Goal: Use online tool/utility: Utilize a website feature to perform a specific function

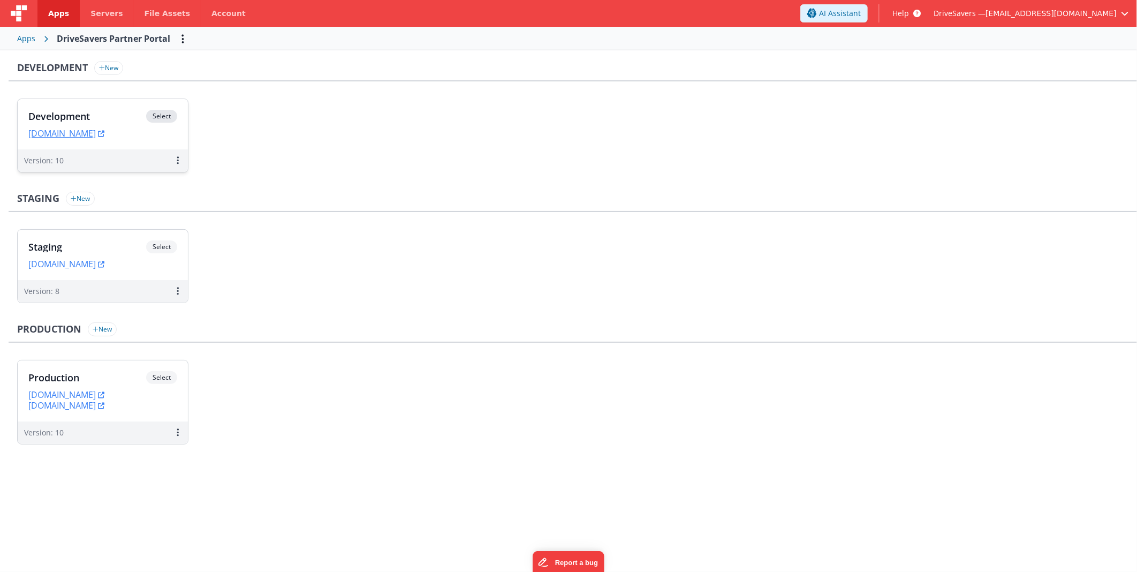
click at [47, 105] on div "Development Select URLs [DOMAIN_NAME]" at bounding box center [103, 124] width 170 height 50
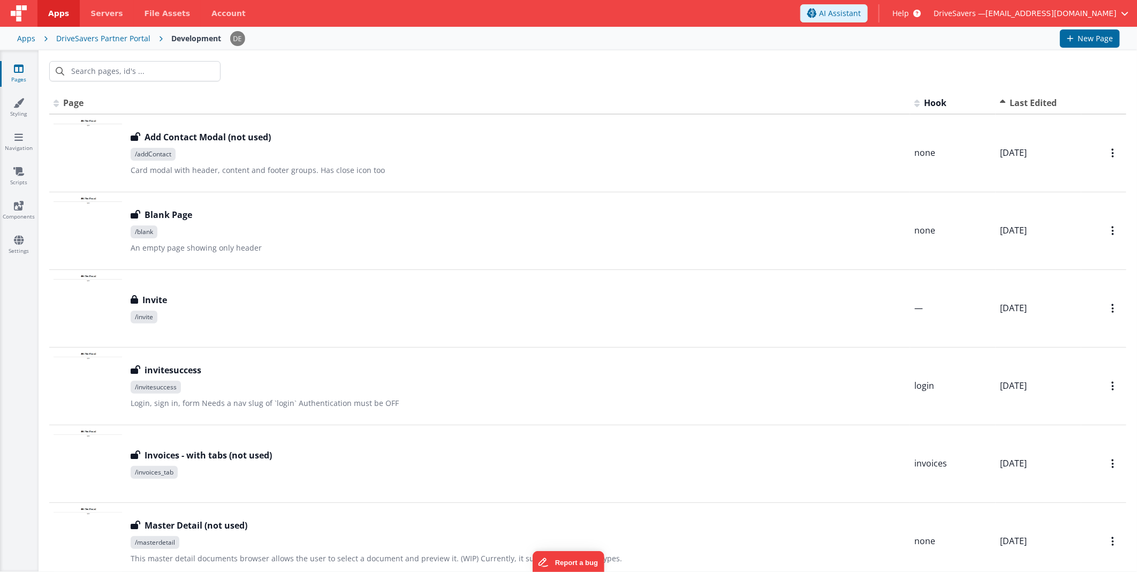
click at [26, 38] on div "Apps" at bounding box center [26, 38] width 18 height 11
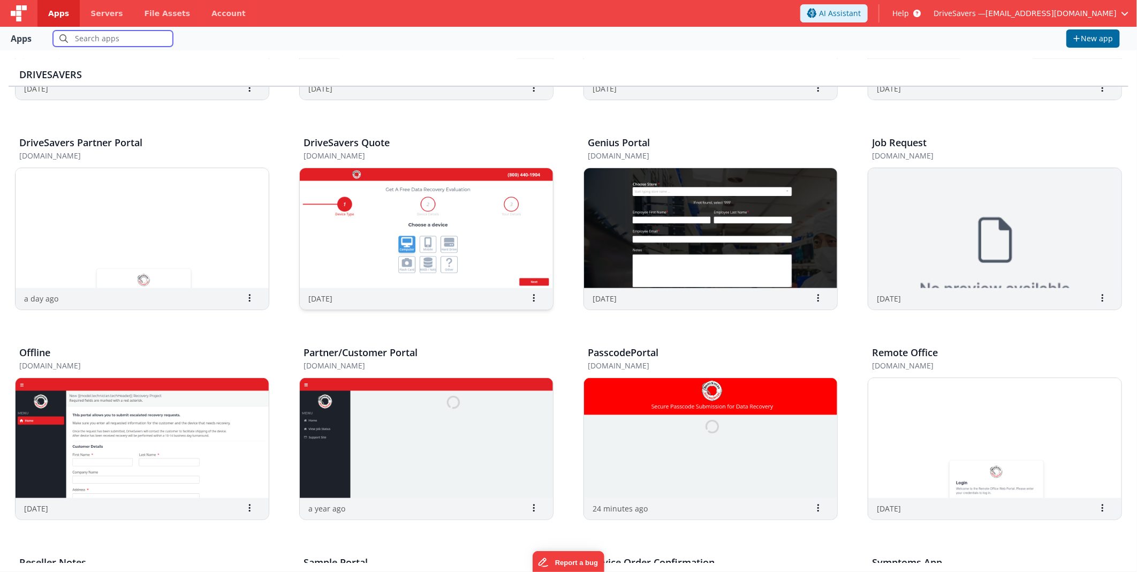
scroll to position [238, 0]
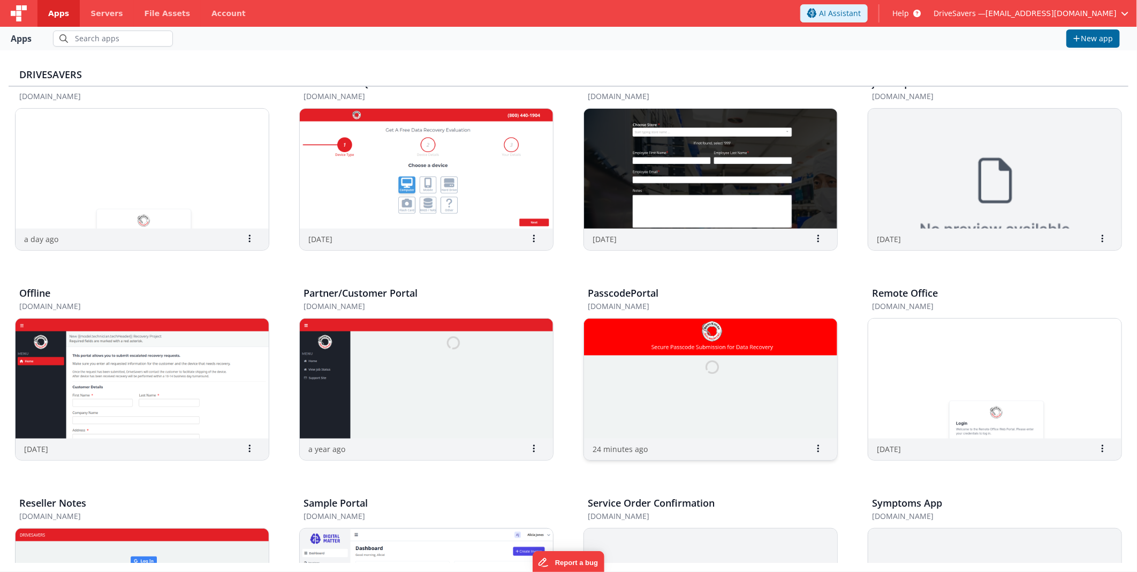
click at [698, 371] on img at bounding box center [710, 378] width 253 height 120
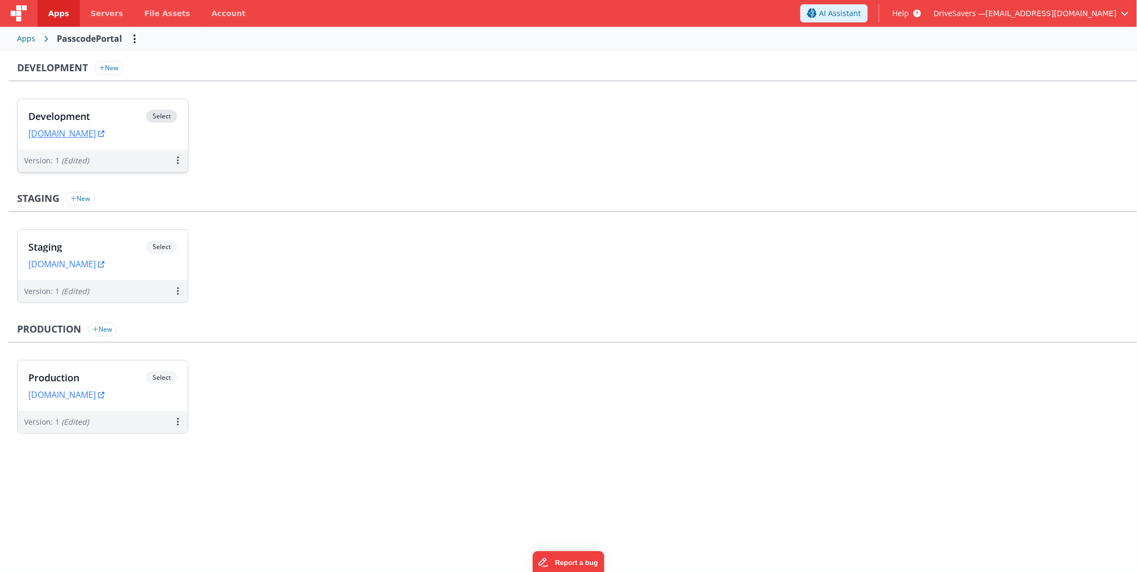
click at [105, 111] on h3 "Development" at bounding box center [87, 116] width 118 height 11
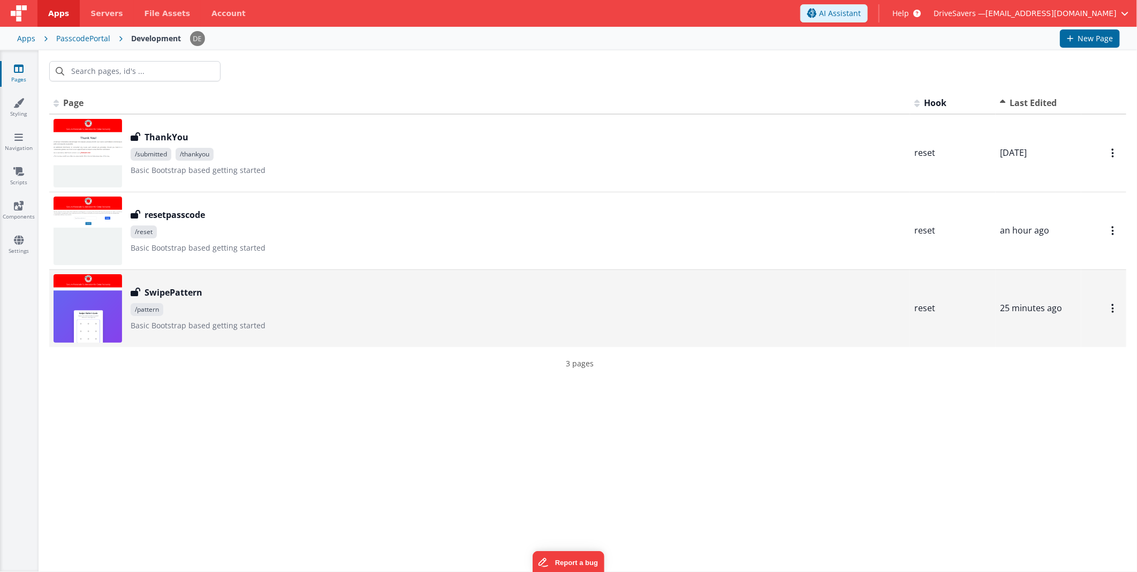
click at [265, 303] on span "/pattern" at bounding box center [518, 309] width 775 height 13
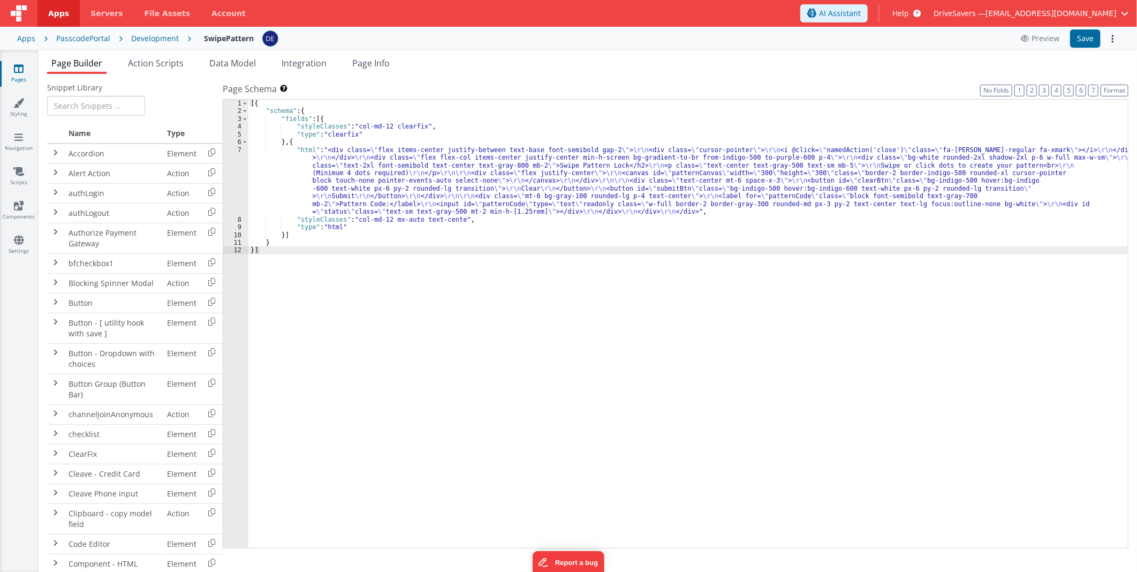
click at [382, 167] on div "[{ "schema" : { "fields" : [{ "styleClasses" : "col-md-12 clearfix" , "type" : …" at bounding box center [687, 332] width 879 height 464
click at [233, 173] on div "7" at bounding box center [235, 181] width 25 height 70
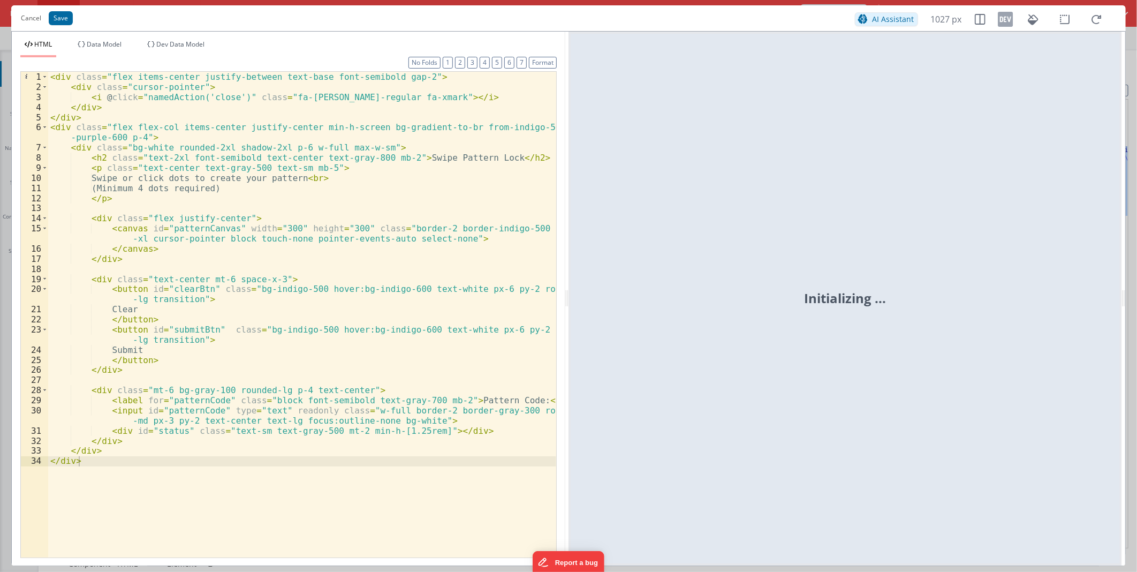
click at [403, 249] on div "< div class = "flex items-center justify-between text-base font-semibold gap-2"…" at bounding box center [302, 324] width 508 height 505
click at [34, 20] on button "Cancel" at bounding box center [31, 18] width 31 height 15
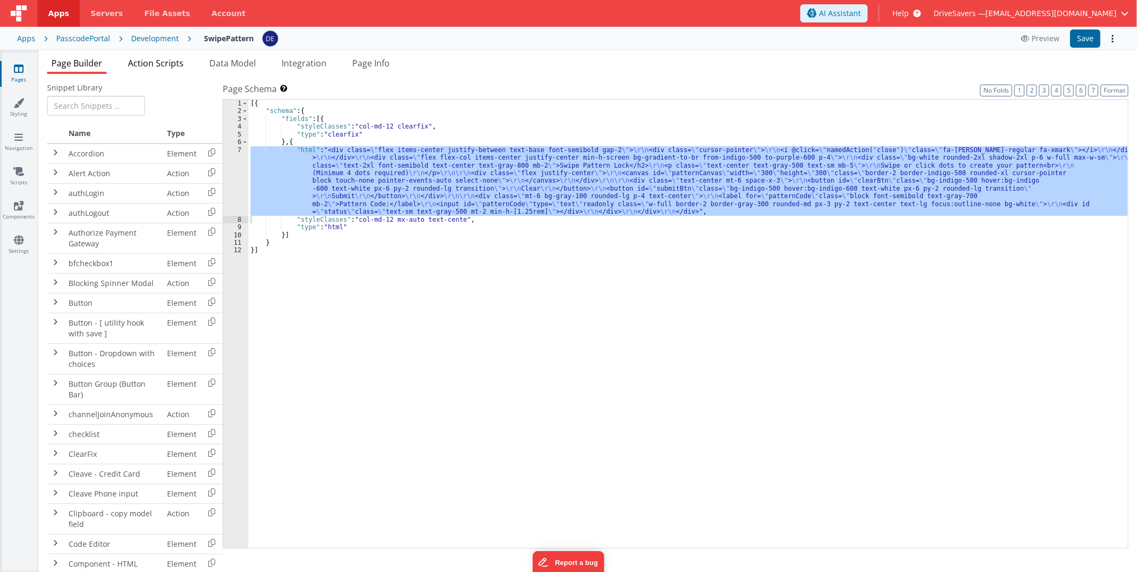
click at [156, 62] on span "Action Scripts" at bounding box center [156, 63] width 56 height 12
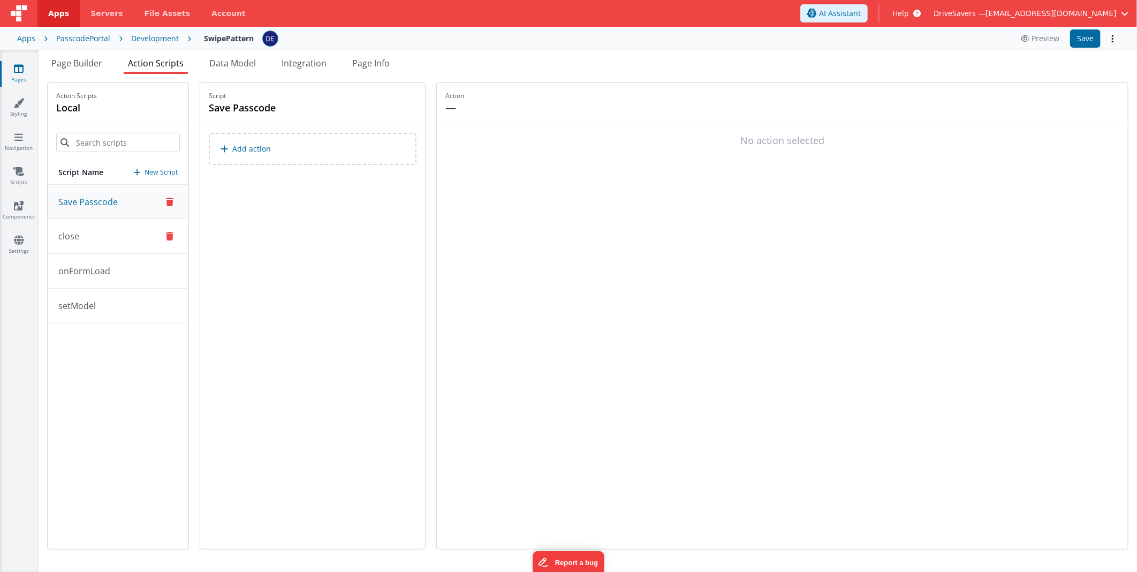
click at [97, 243] on button "close" at bounding box center [118, 236] width 141 height 35
click at [103, 273] on p "onFormLoad" at bounding box center [81, 270] width 58 height 13
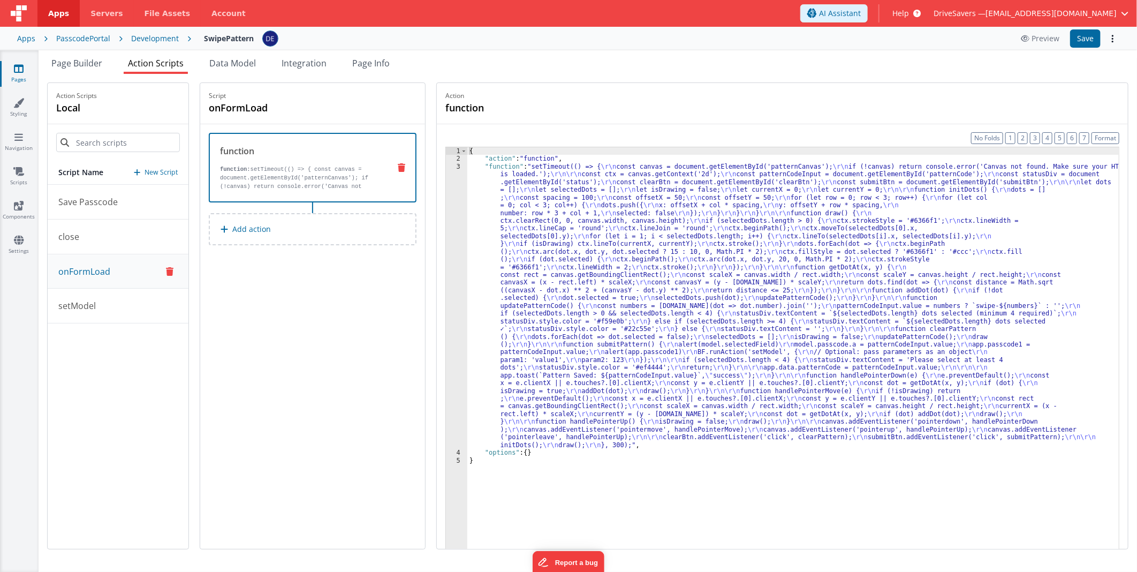
click at [591, 329] on div "{ "action" : "function" , "function" : "setTimeout(() => { \r\n const canvas = …" at bounding box center [792, 372] width 651 height 450
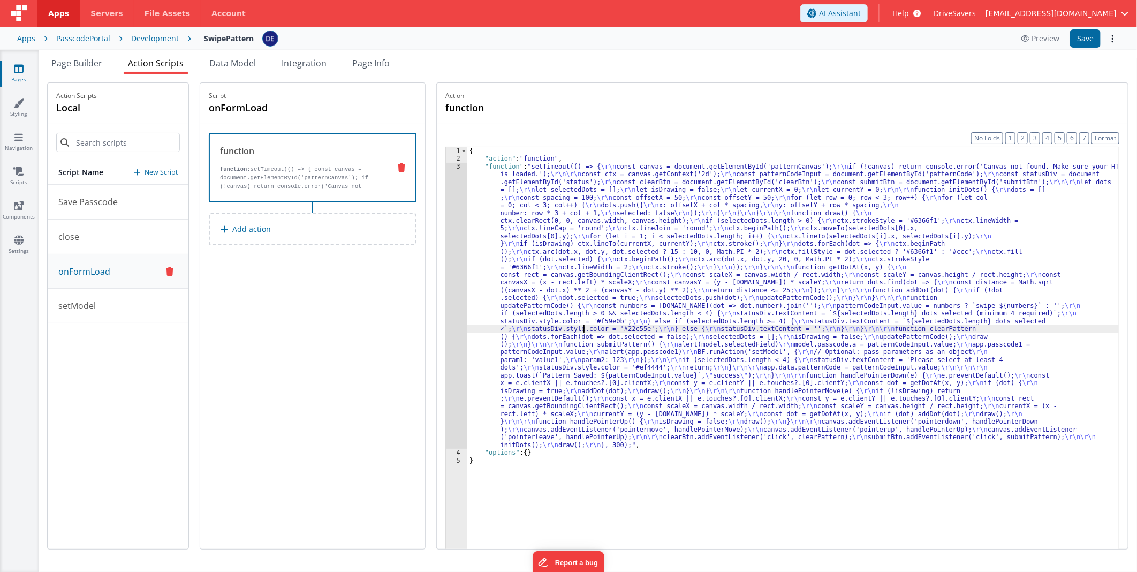
click at [459, 275] on div "3" at bounding box center [456, 306] width 21 height 286
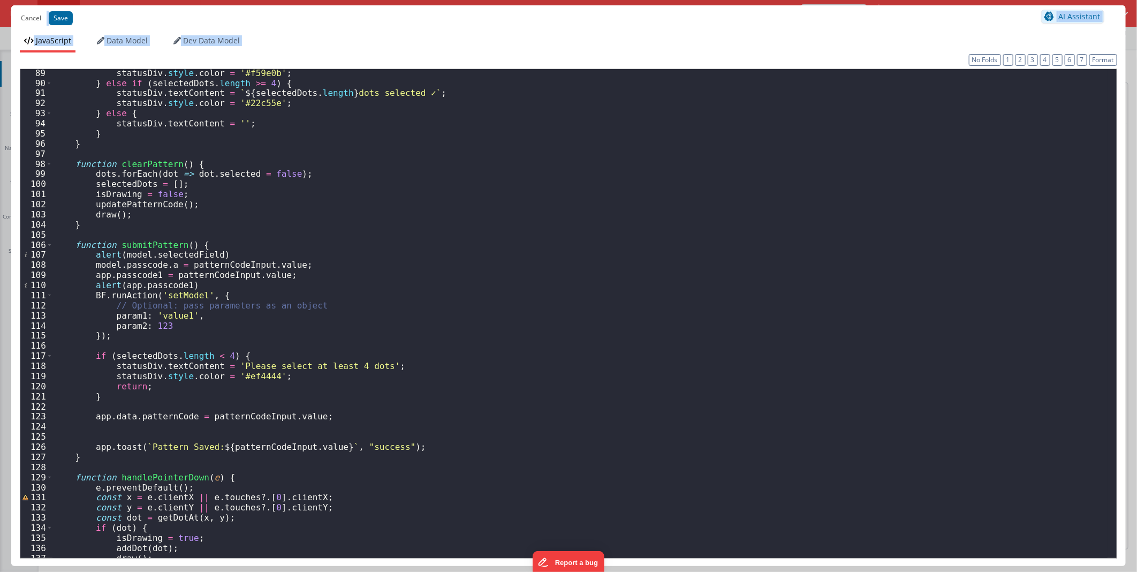
scroll to position [1176, 0]
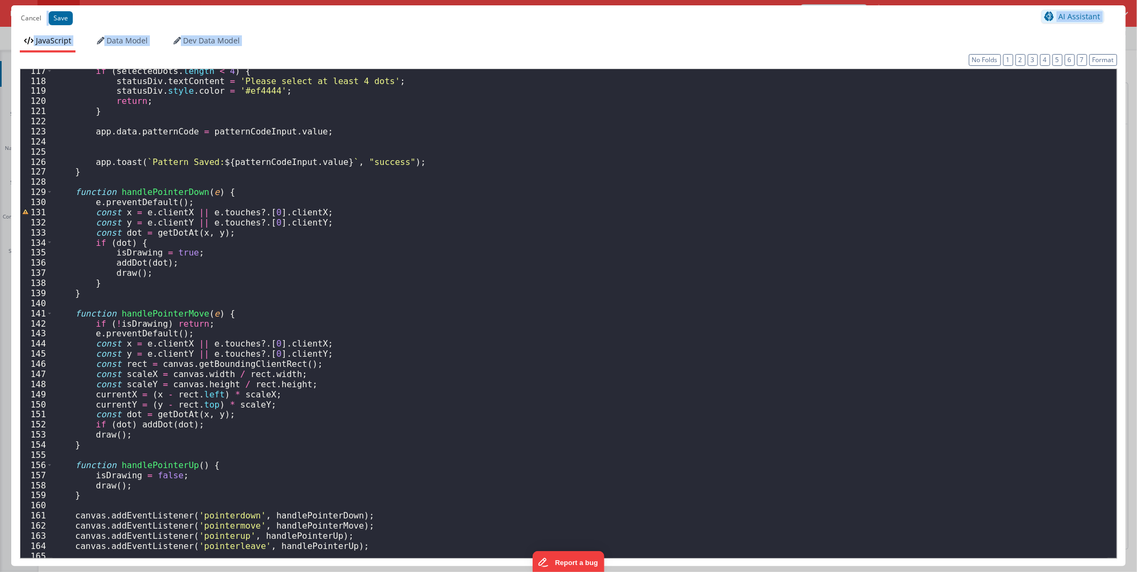
click at [325, 44] on ul "JavaScript Data Model Dev Data Model" at bounding box center [568, 43] width 1114 height 17
click at [30, 21] on button "Cancel" at bounding box center [31, 18] width 31 height 15
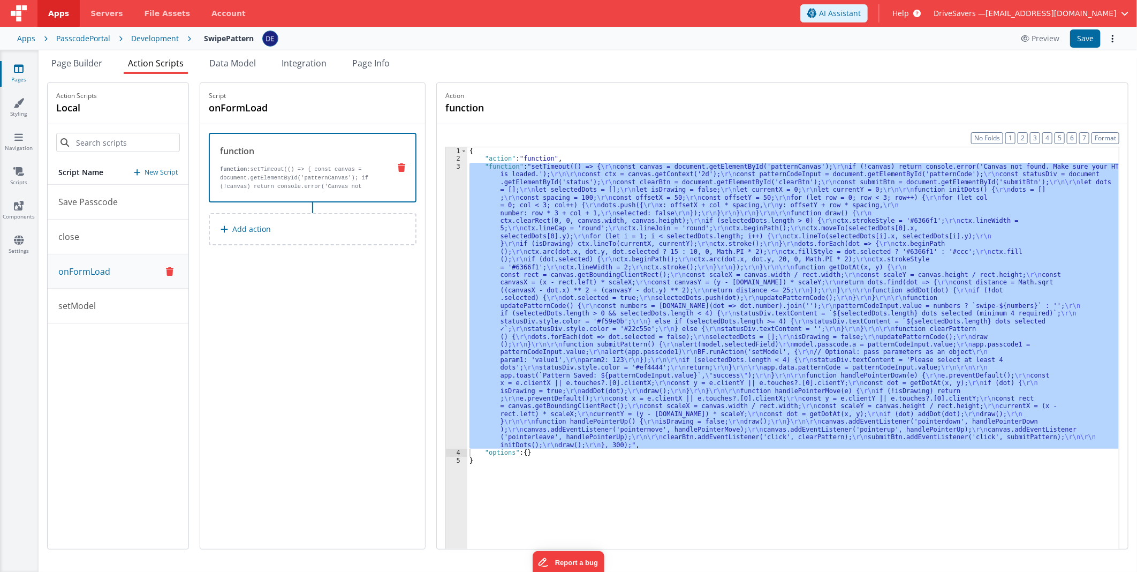
click at [31, 15] on button "Cancel" at bounding box center [31, 7] width 31 height 15
click at [643, 200] on div "{ "action" : "function" , "function" : "setTimeout(() => { \r\n const canvas = …" at bounding box center [792, 364] width 651 height 435
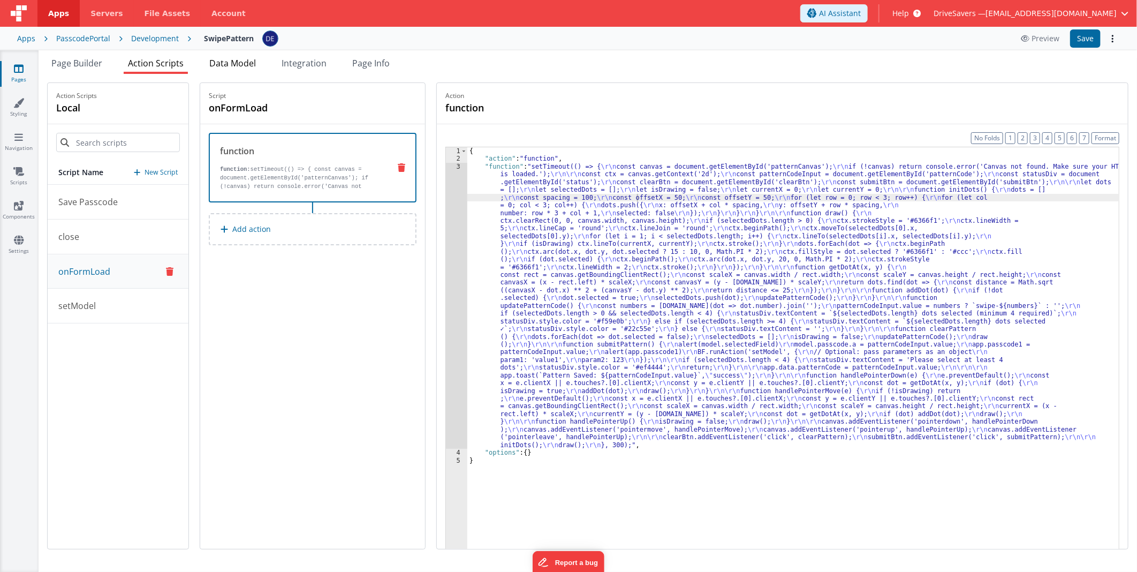
click at [227, 61] on span "Data Model" at bounding box center [232, 63] width 47 height 12
